Goal: Task Accomplishment & Management: Use online tool/utility

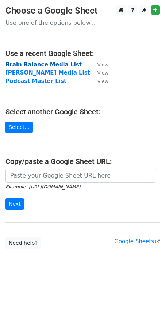
click at [19, 65] on strong "Brain Balance Media List" at bounding box center [43, 64] width 76 height 7
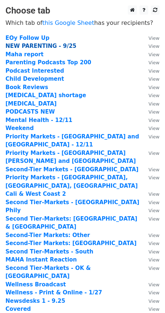
click at [20, 46] on strong "NEW PARENTING - 9/25" at bounding box center [40, 46] width 71 height 7
click at [29, 48] on strong "NEW PARENTING - 9/25" at bounding box center [40, 46] width 71 height 7
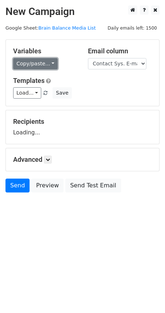
click at [25, 67] on link "Copy/paste..." at bounding box center [35, 63] width 45 height 11
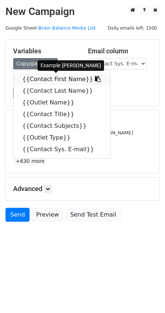
click at [35, 78] on link "{{Contact First Name}}" at bounding box center [62, 79] width 97 height 12
